Goal: Task Accomplishment & Management: Manage account settings

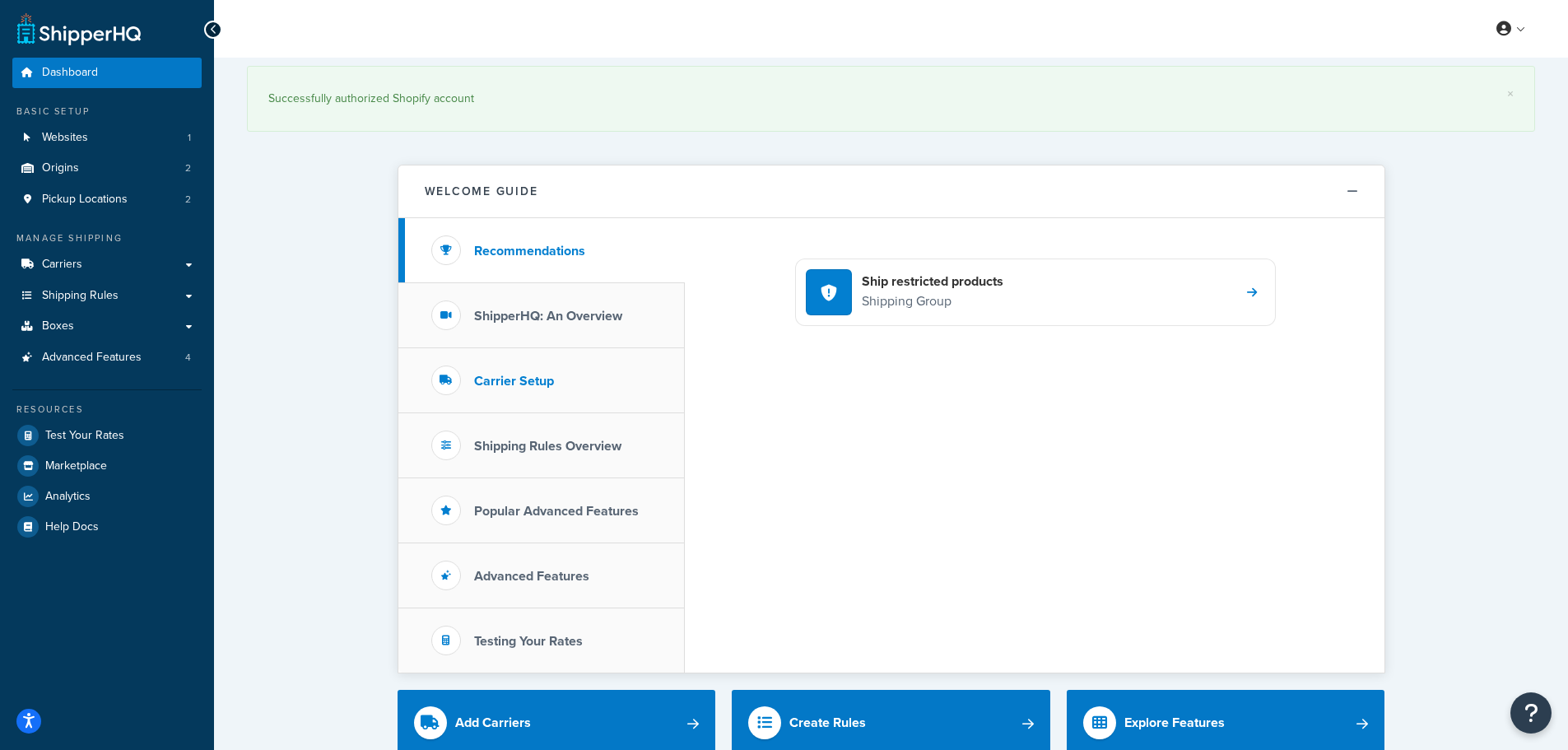
click at [538, 374] on h3 "Carrier Setup" at bounding box center [514, 381] width 80 height 15
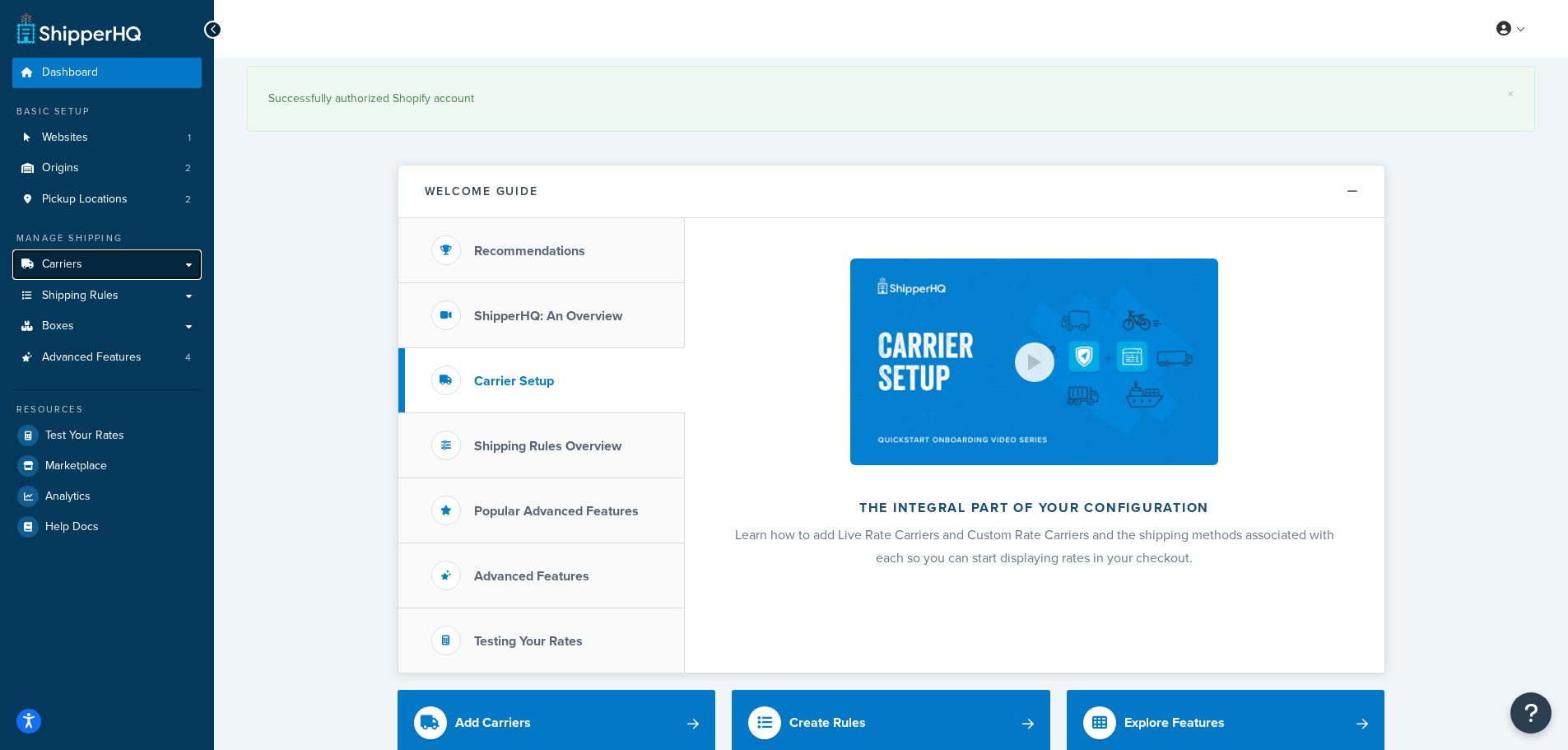
click at [87, 262] on link "Carriers" at bounding box center [106, 265] width 189 height 31
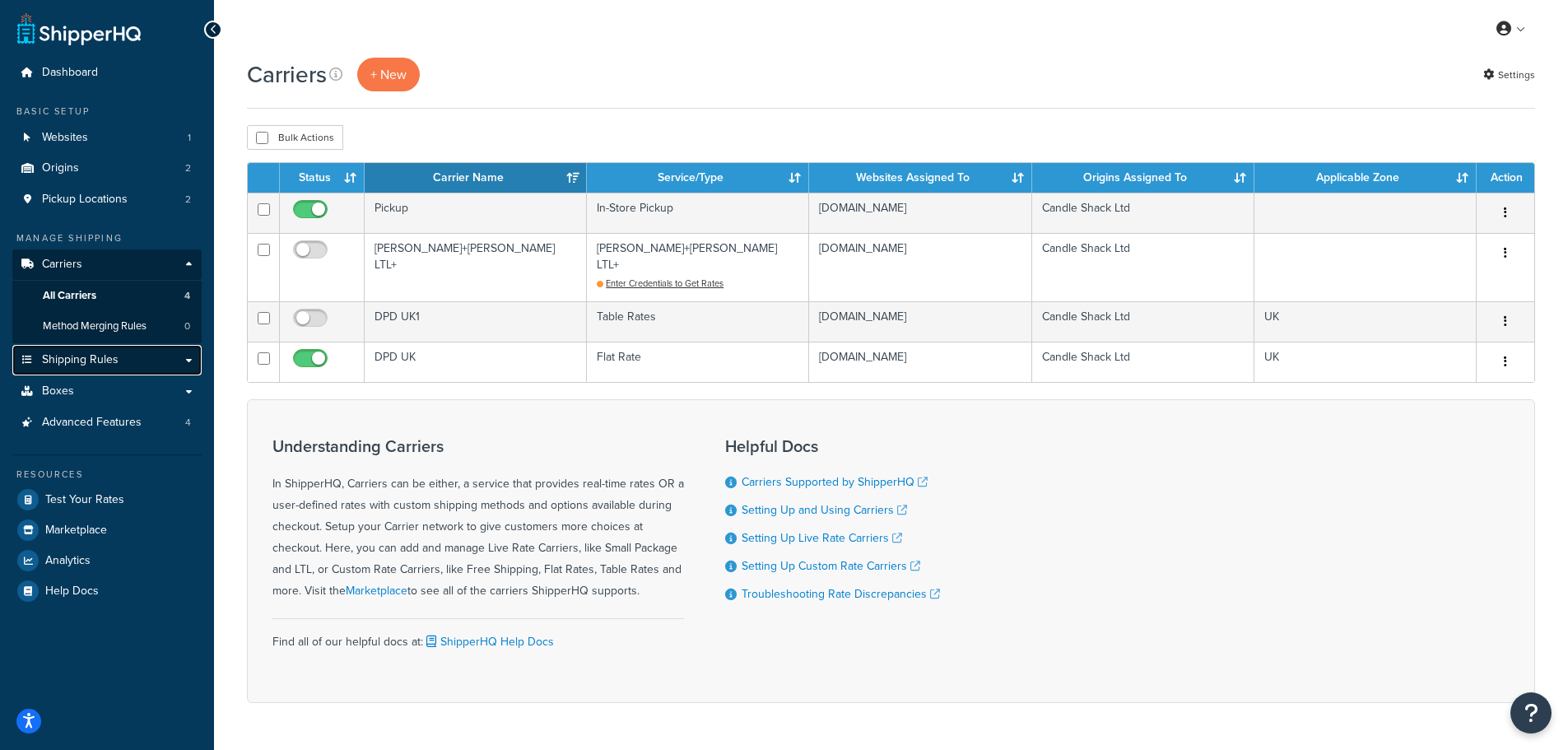
click at [100, 353] on span "Shipping Rules" at bounding box center [80, 360] width 76 height 14
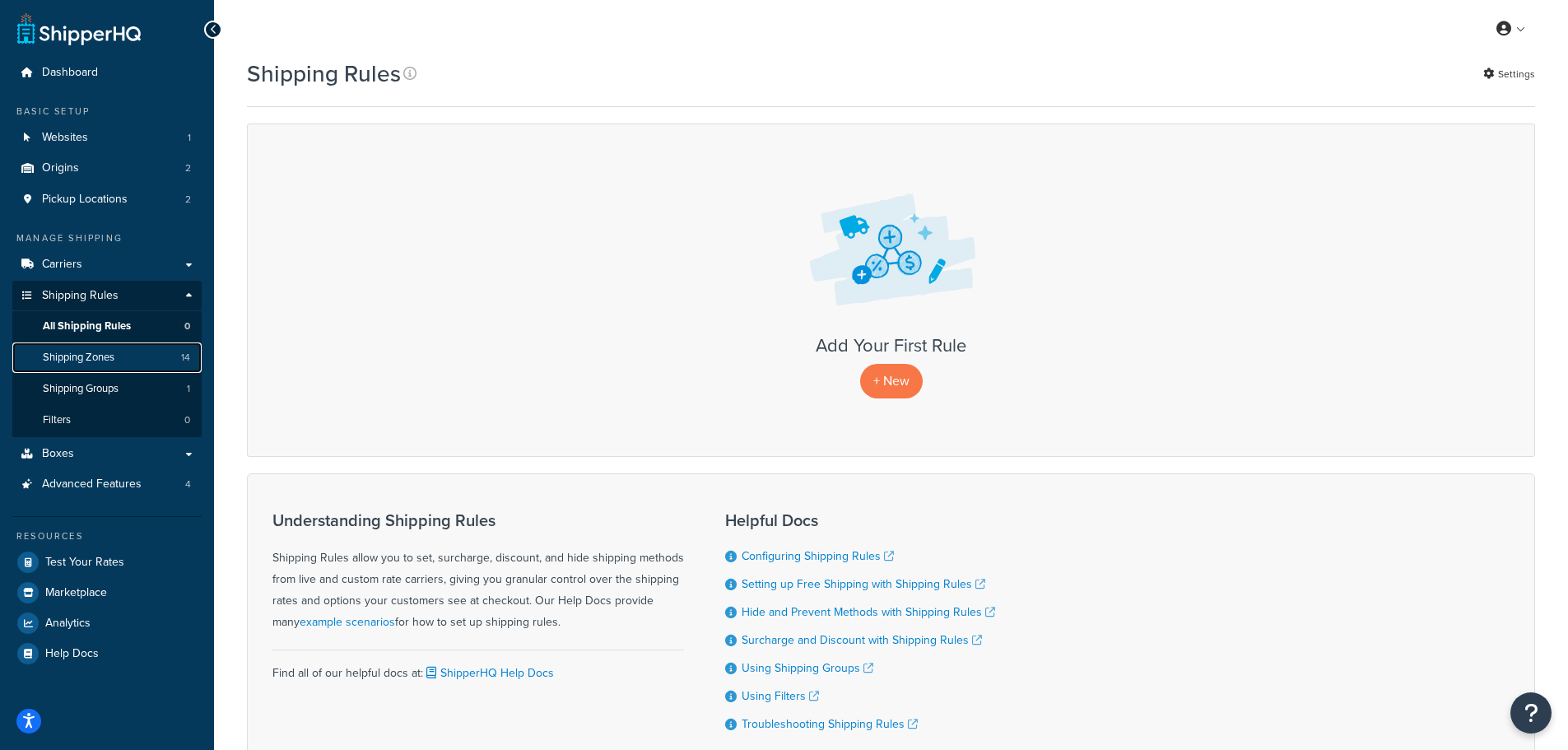
click at [103, 351] on span "Shipping Zones" at bounding box center [79, 358] width 72 height 14
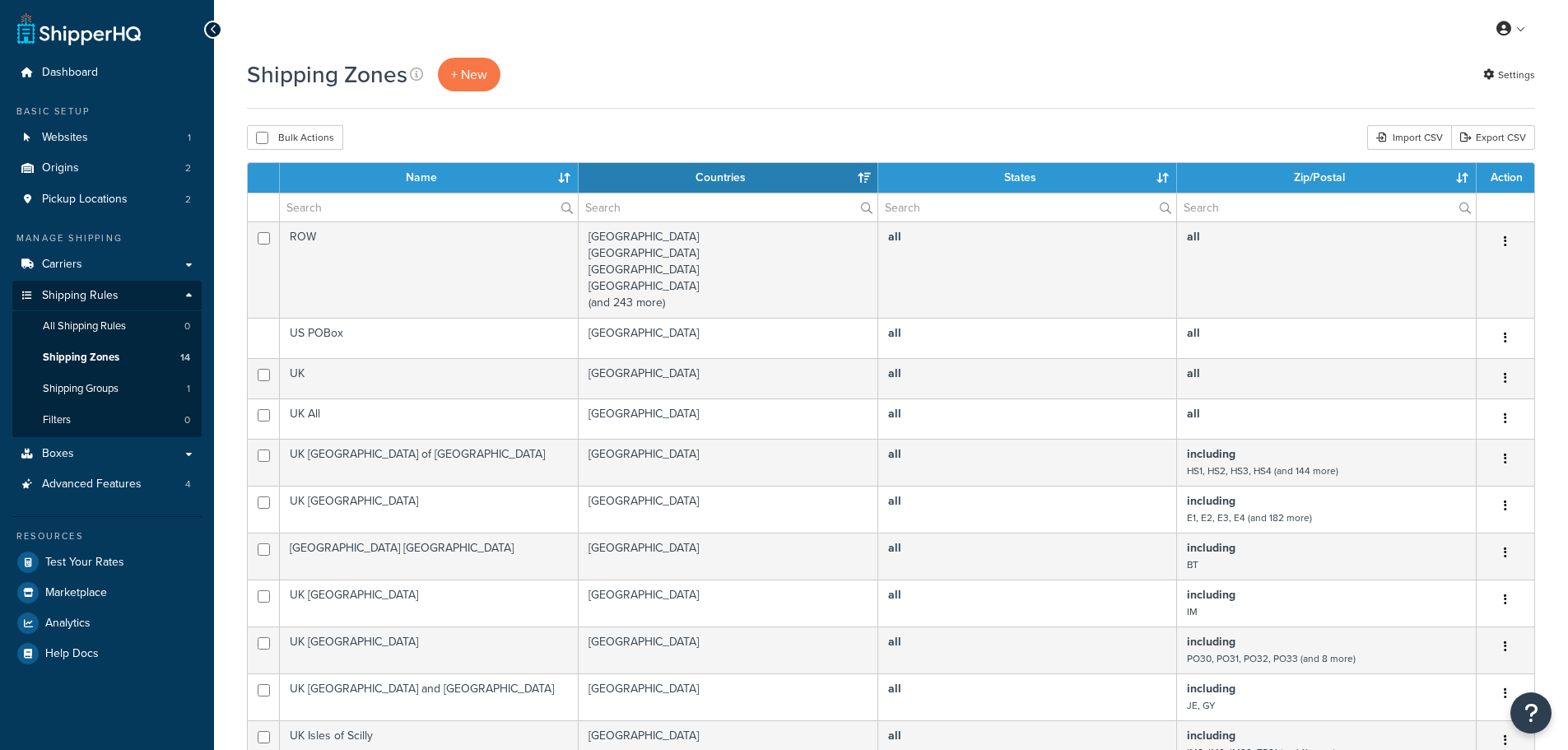
select select "15"
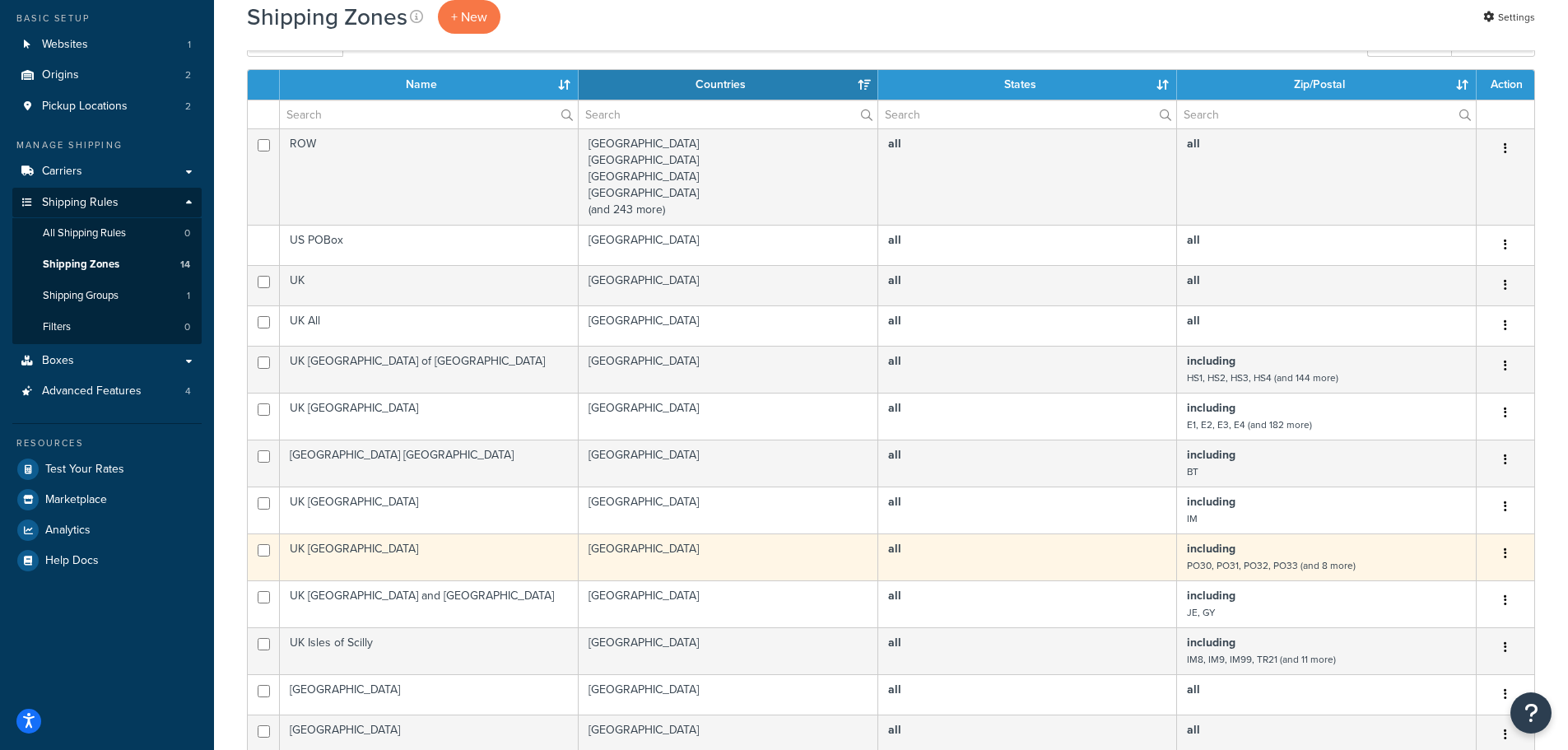
scroll to position [82, 0]
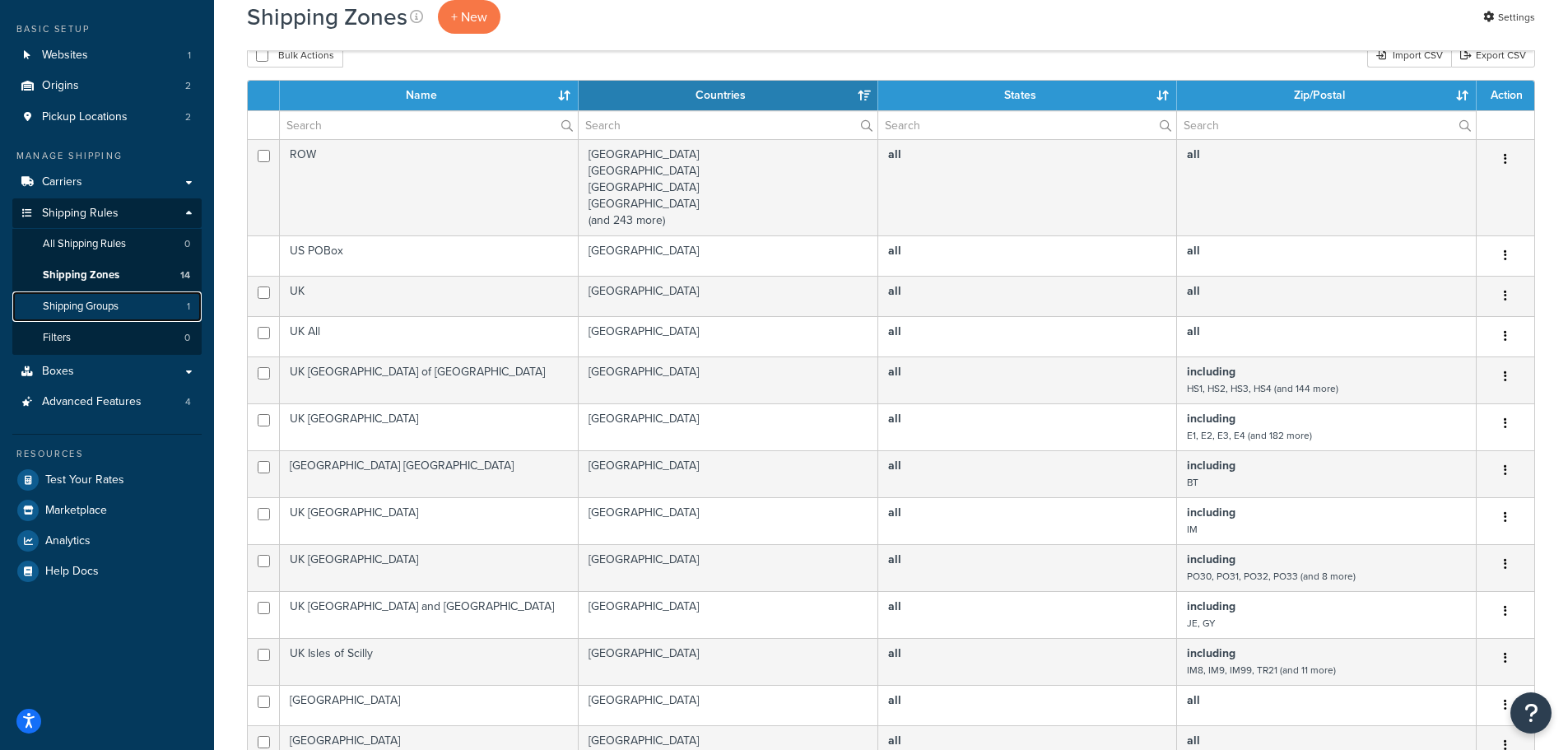
click at [97, 304] on span "Shipping Groups" at bounding box center [80, 307] width 75 height 14
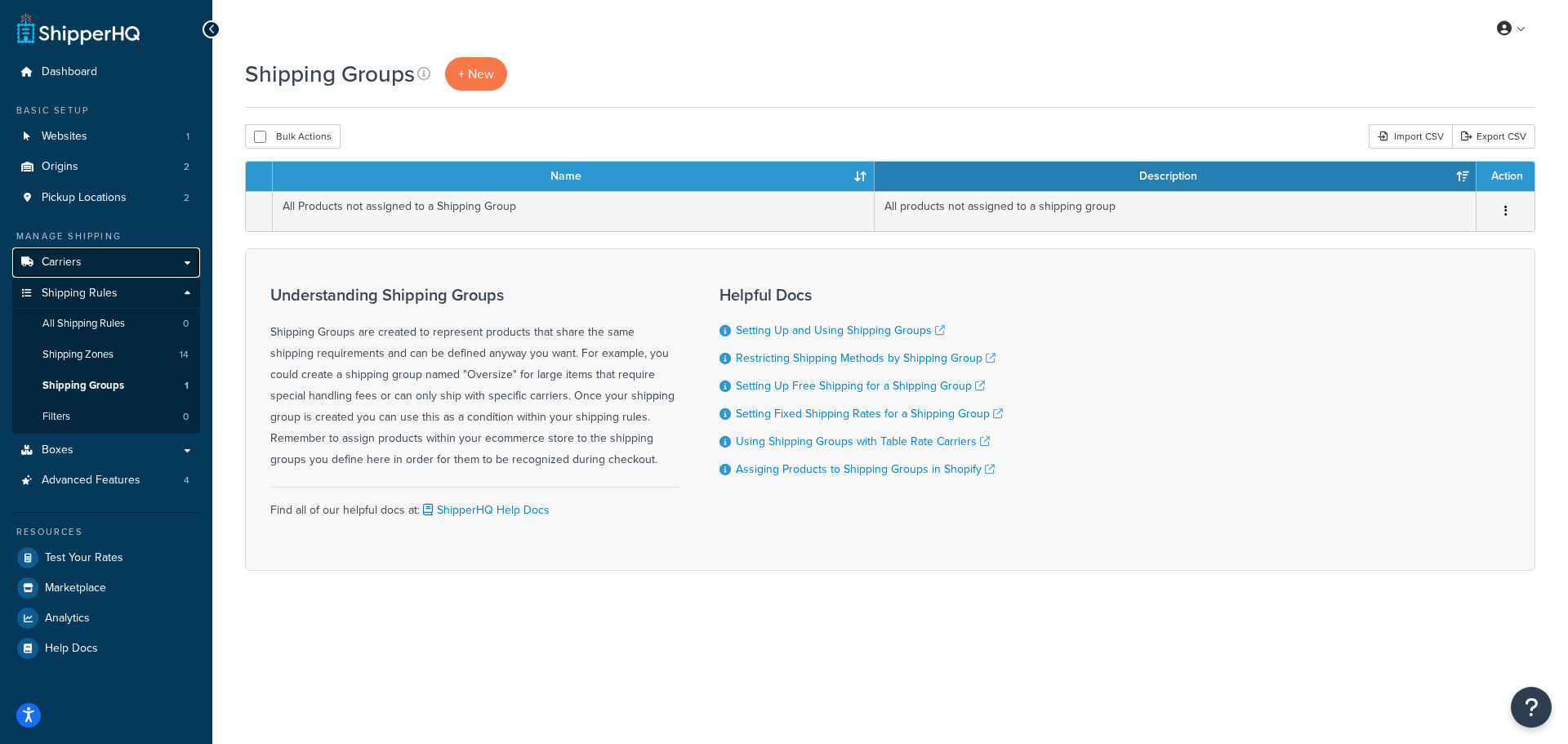
click at [86, 265] on link "Carriers" at bounding box center [105, 262] width 188 height 31
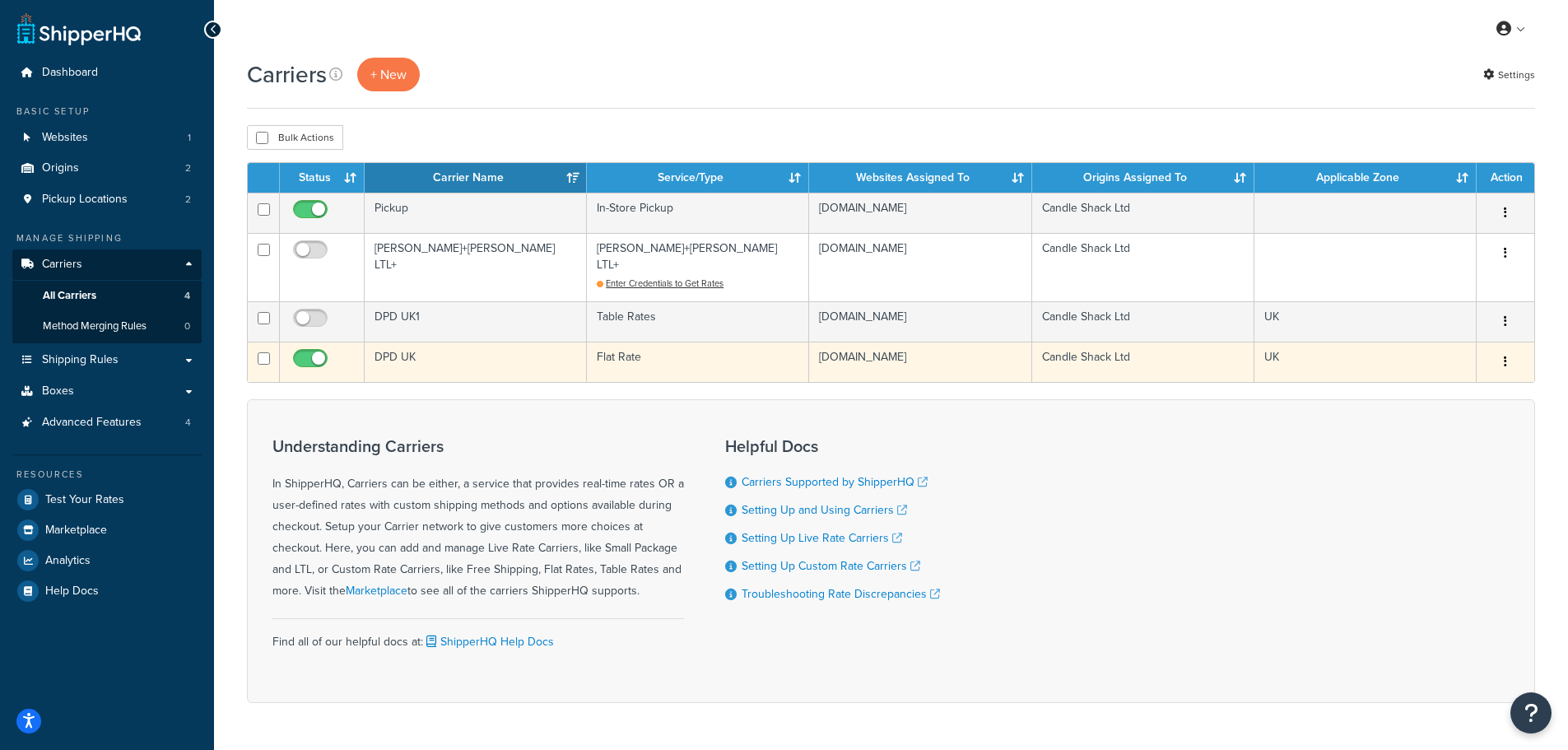
click at [396, 342] on td "DPD UK" at bounding box center [476, 361] width 223 height 40
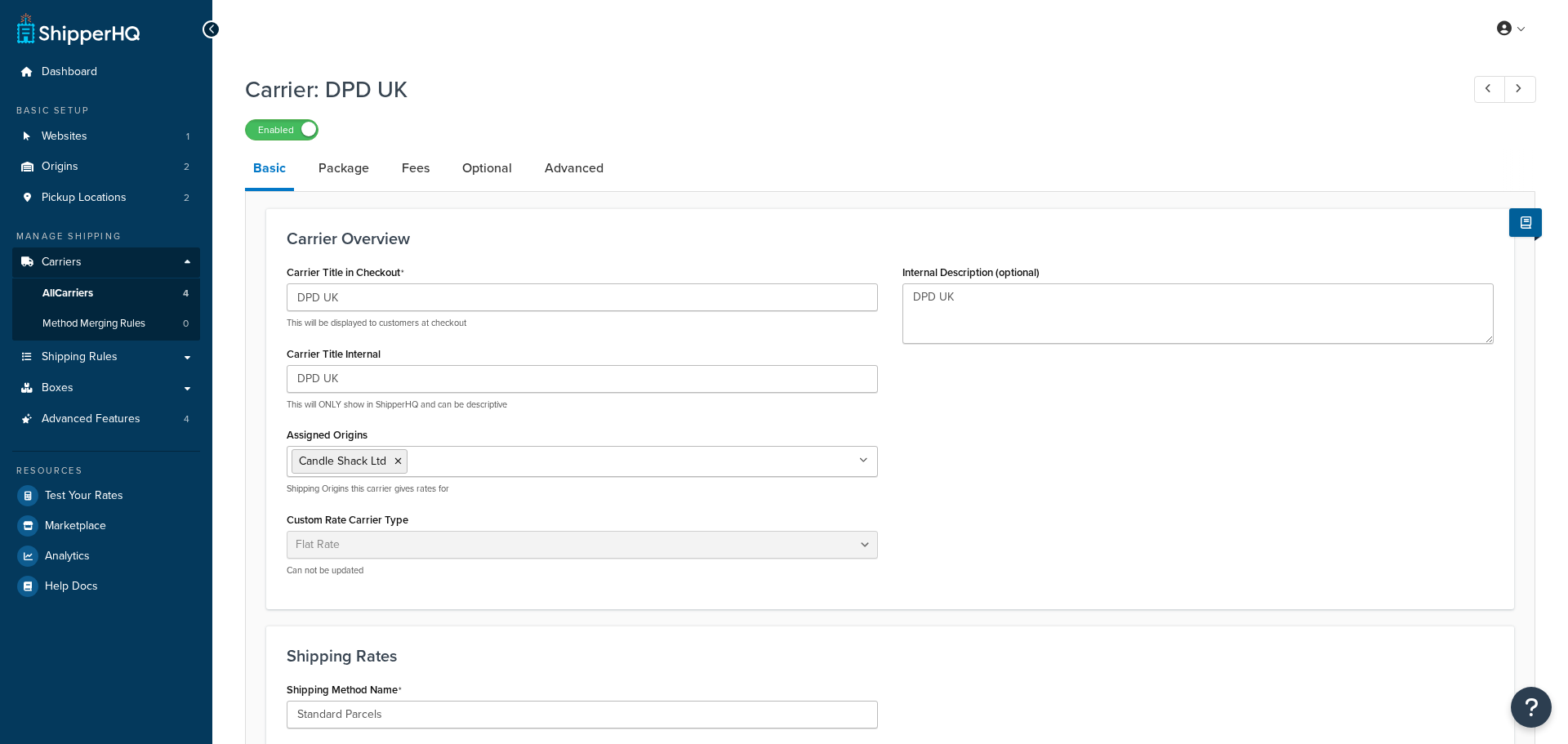
select select "flat"
select select "package"
